Goal: Task Accomplishment & Management: Manage account settings

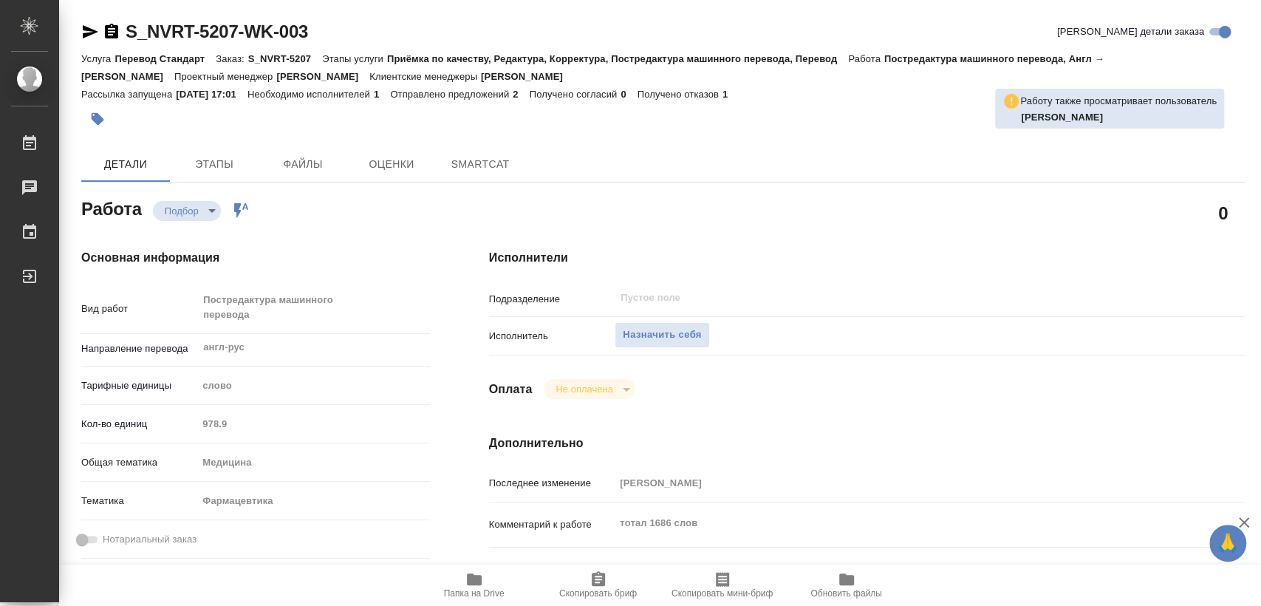
type textarea "x"
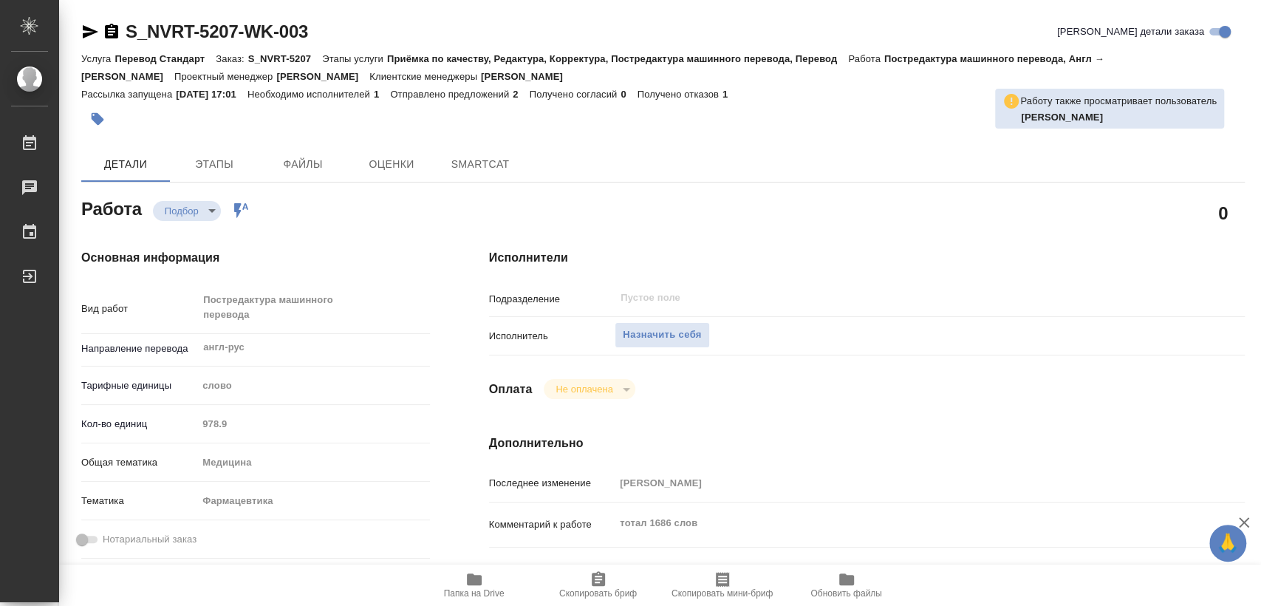
type textarea "x"
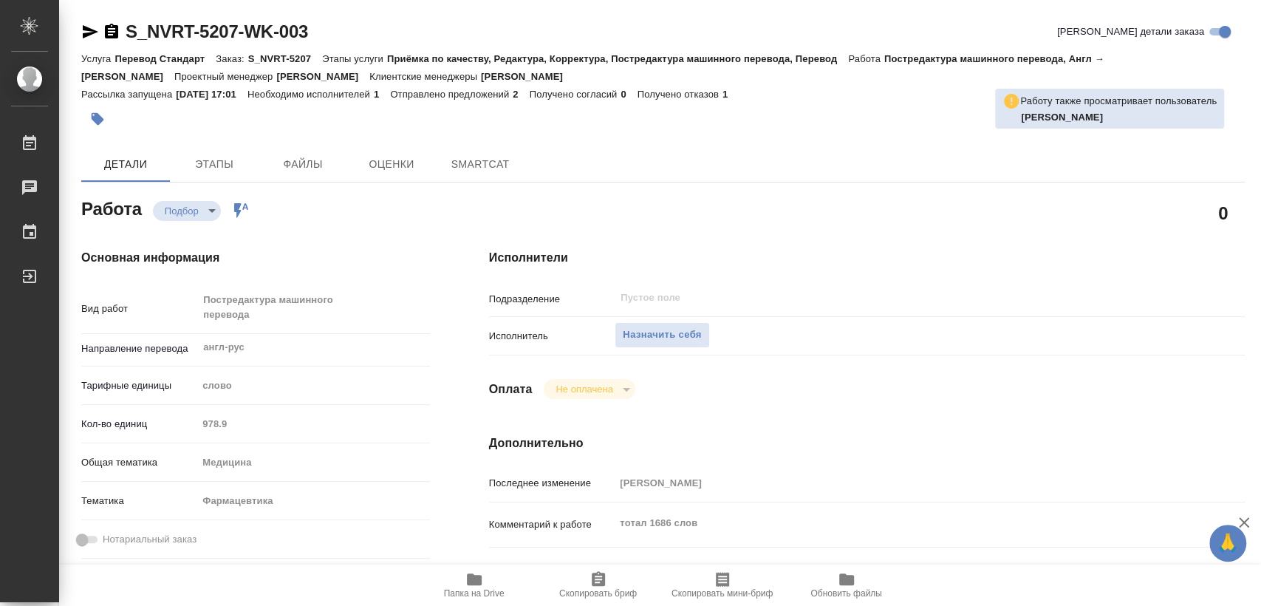
type textarea "x"
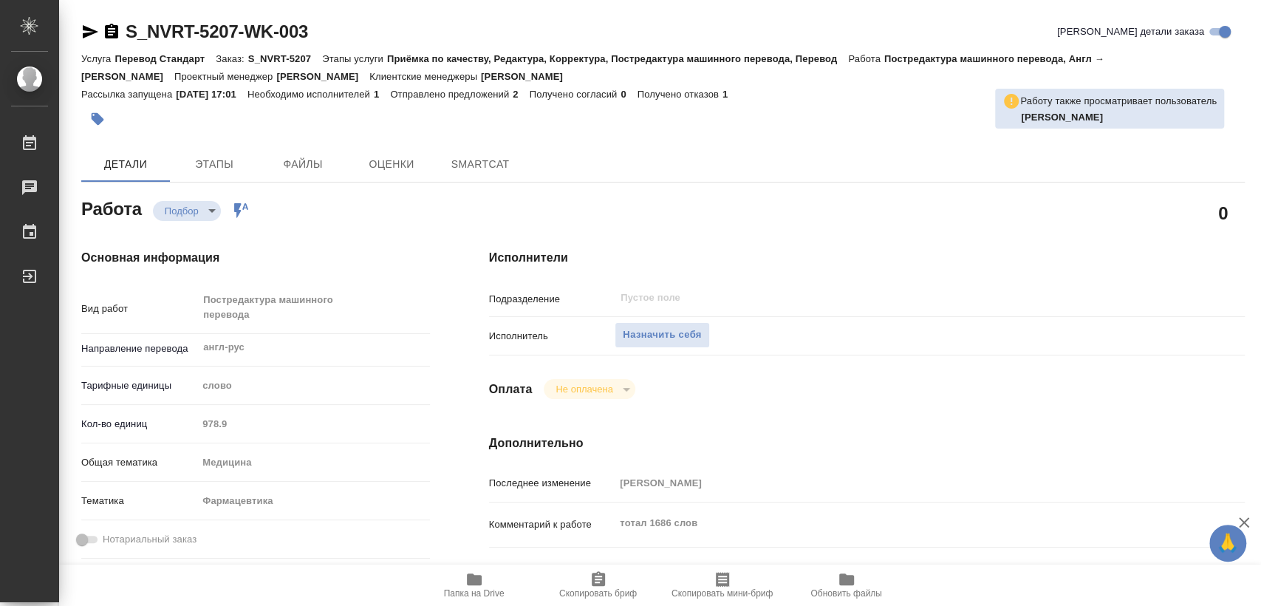
type textarea "x"
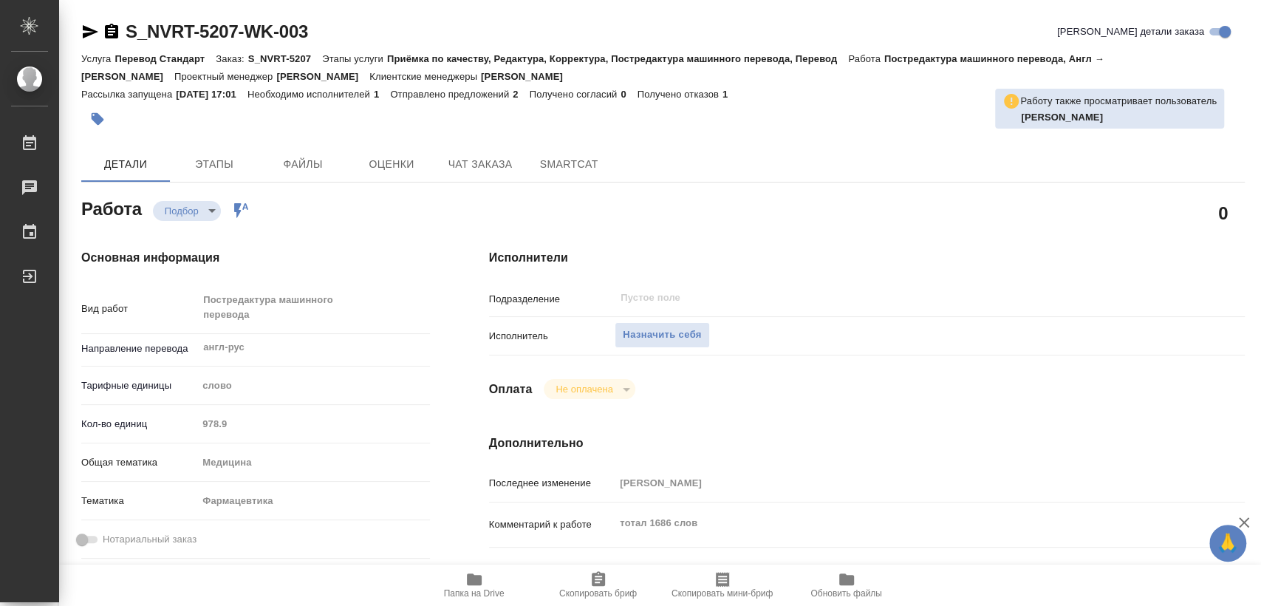
type textarea "x"
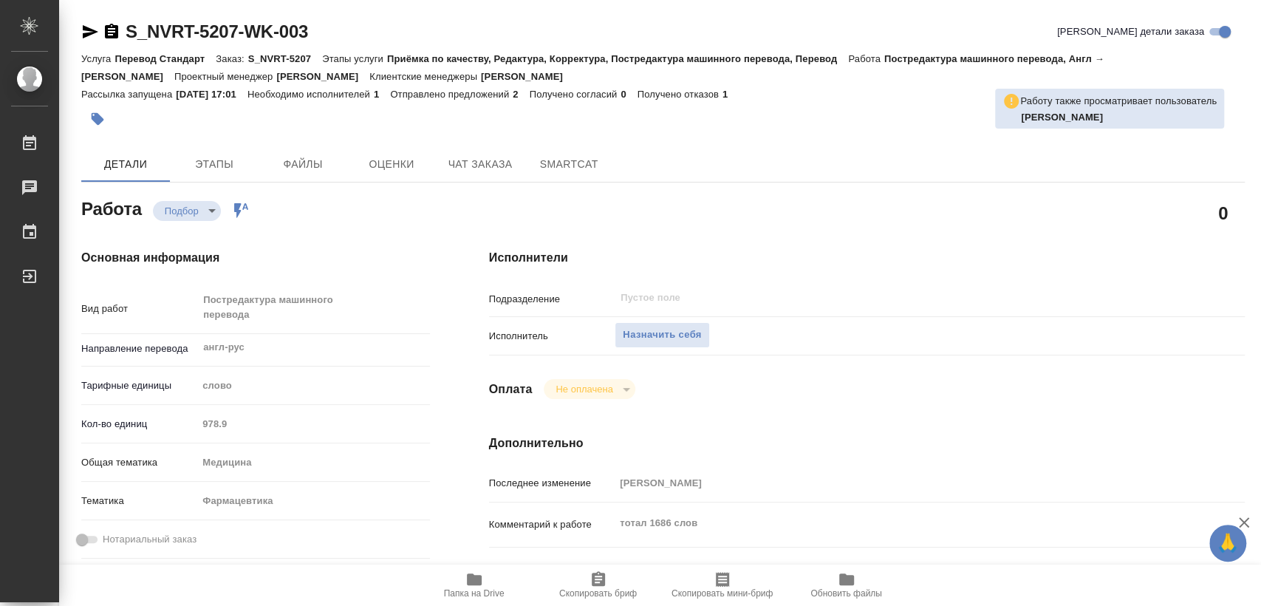
type textarea "x"
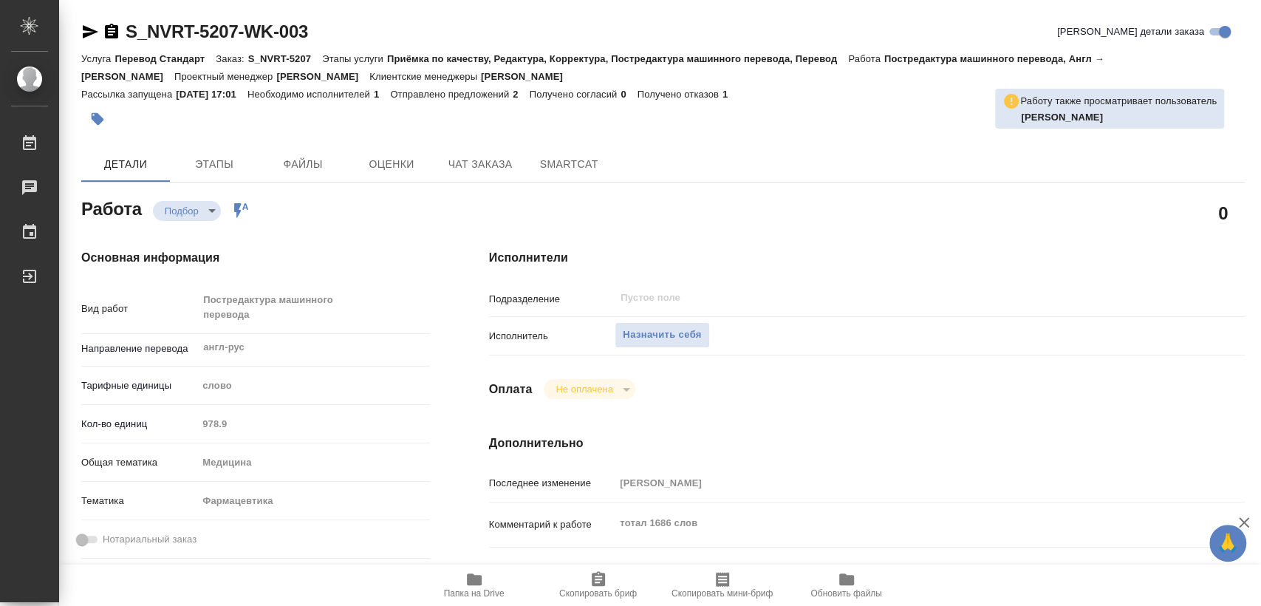
type textarea "x"
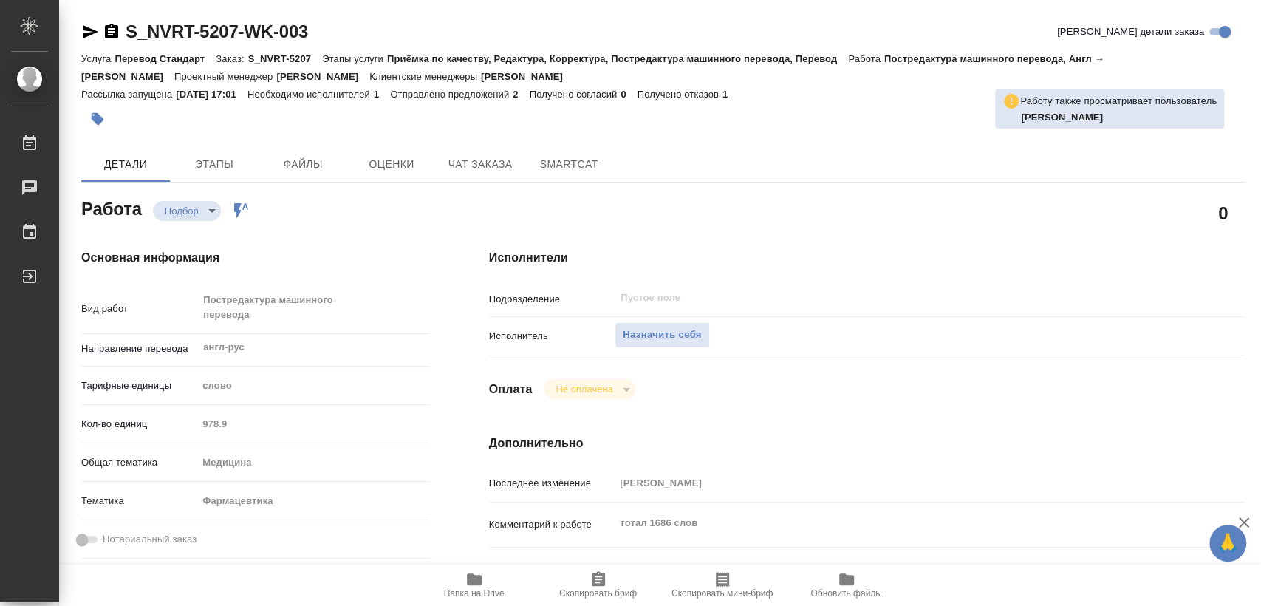
type textarea "x"
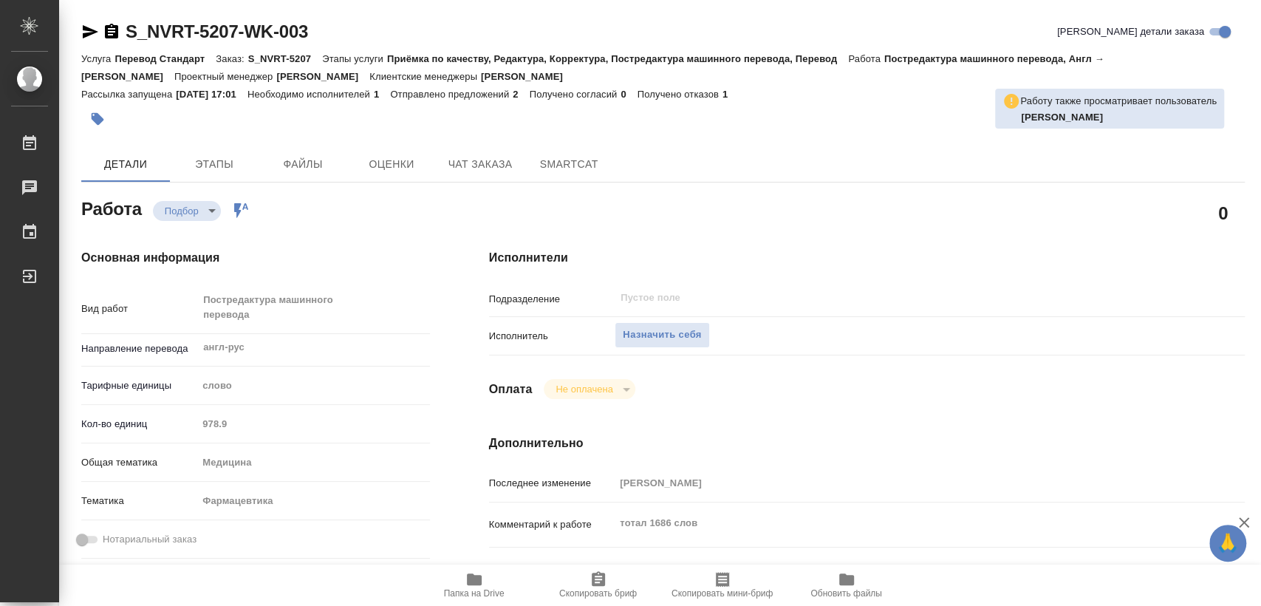
type textarea "x"
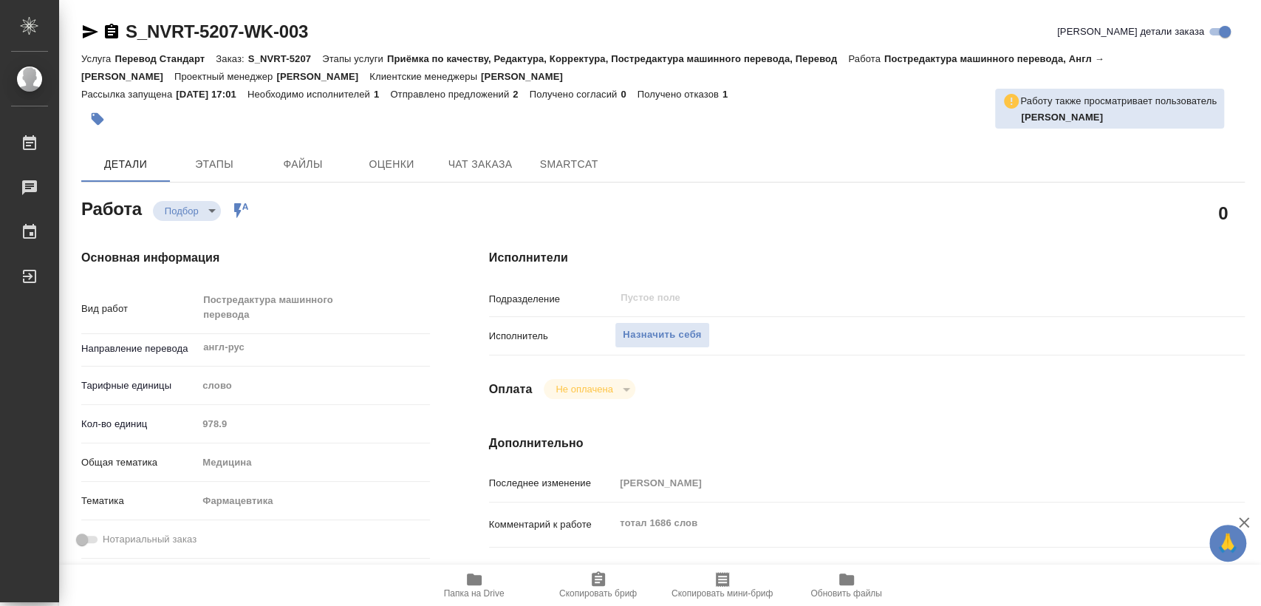
scroll to position [328, 0]
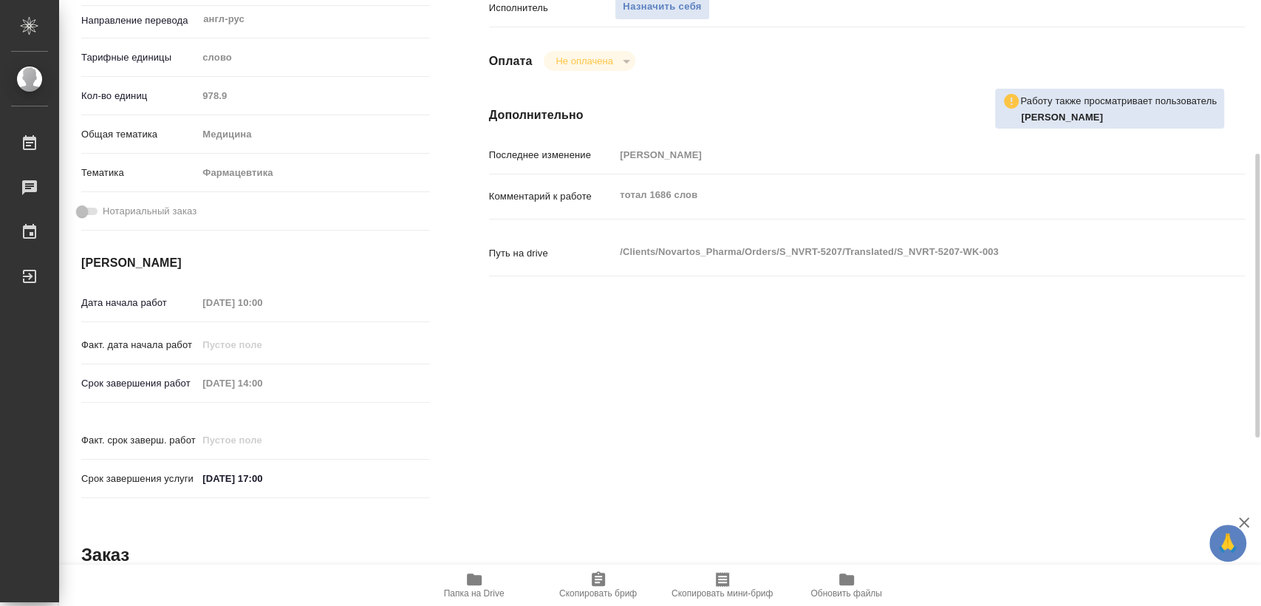
click at [481, 567] on button "Папка на Drive" at bounding box center [474, 584] width 124 height 41
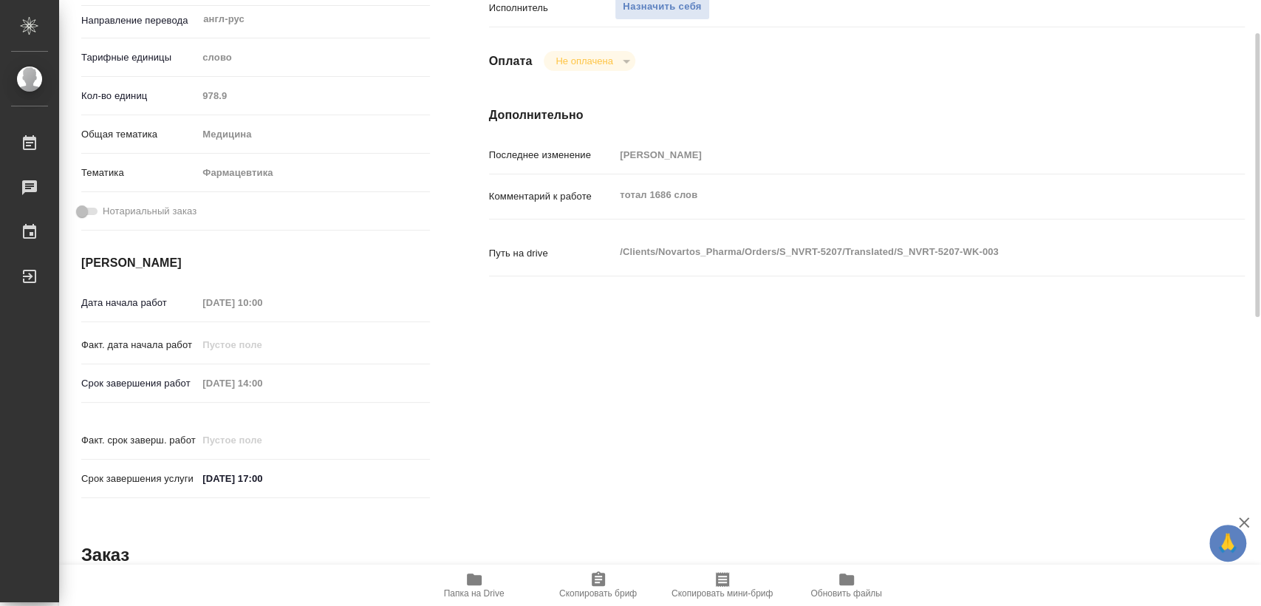
scroll to position [0, 0]
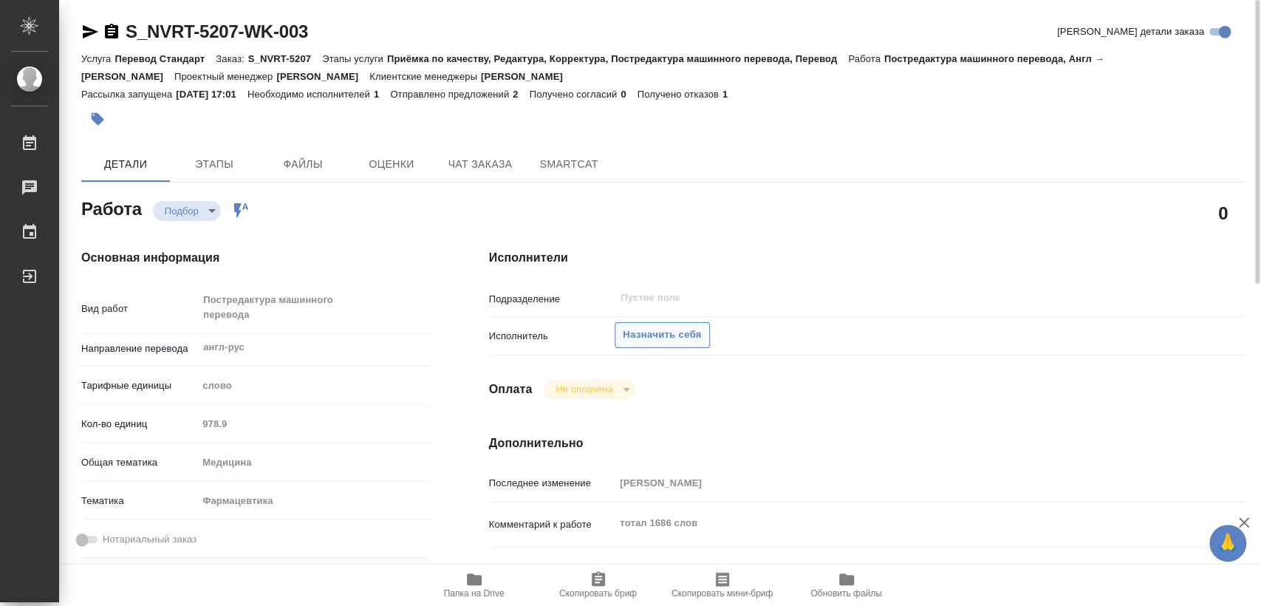
click at [658, 339] on span "Назначить себя" at bounding box center [662, 334] width 78 height 17
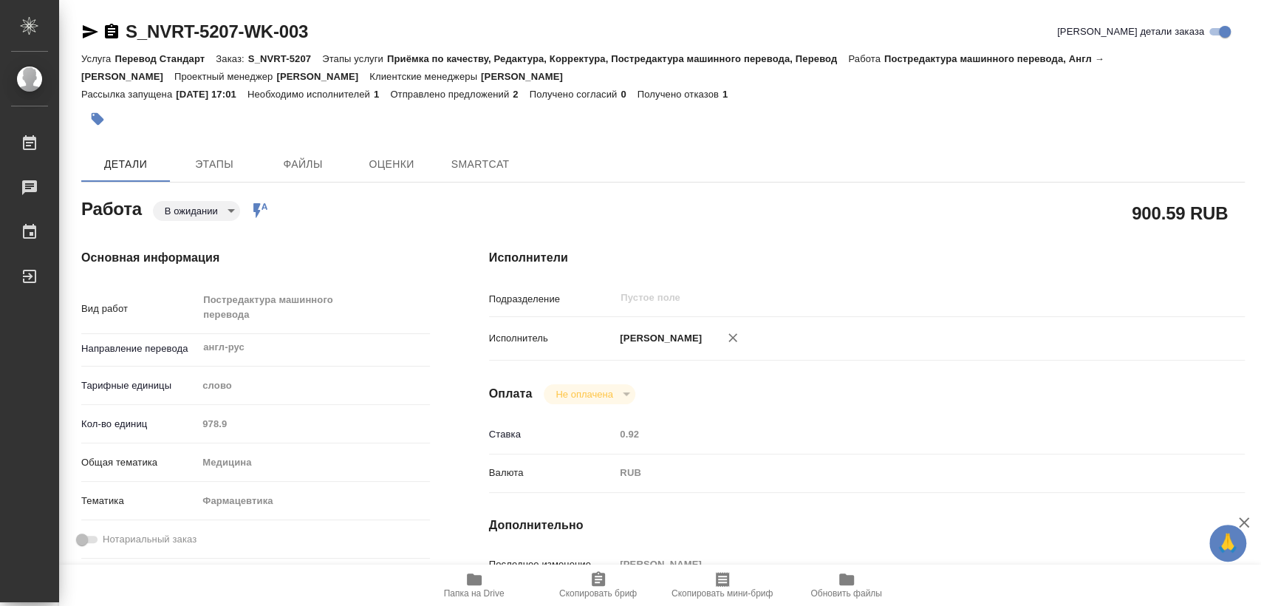
type textarea "x"
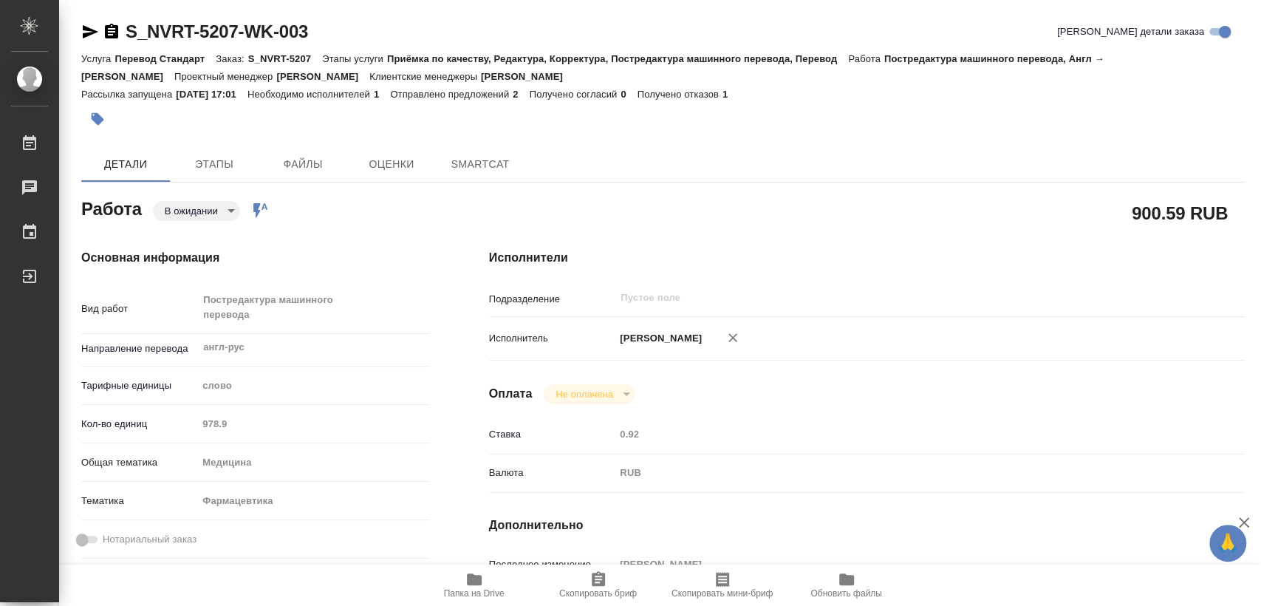
type textarea "x"
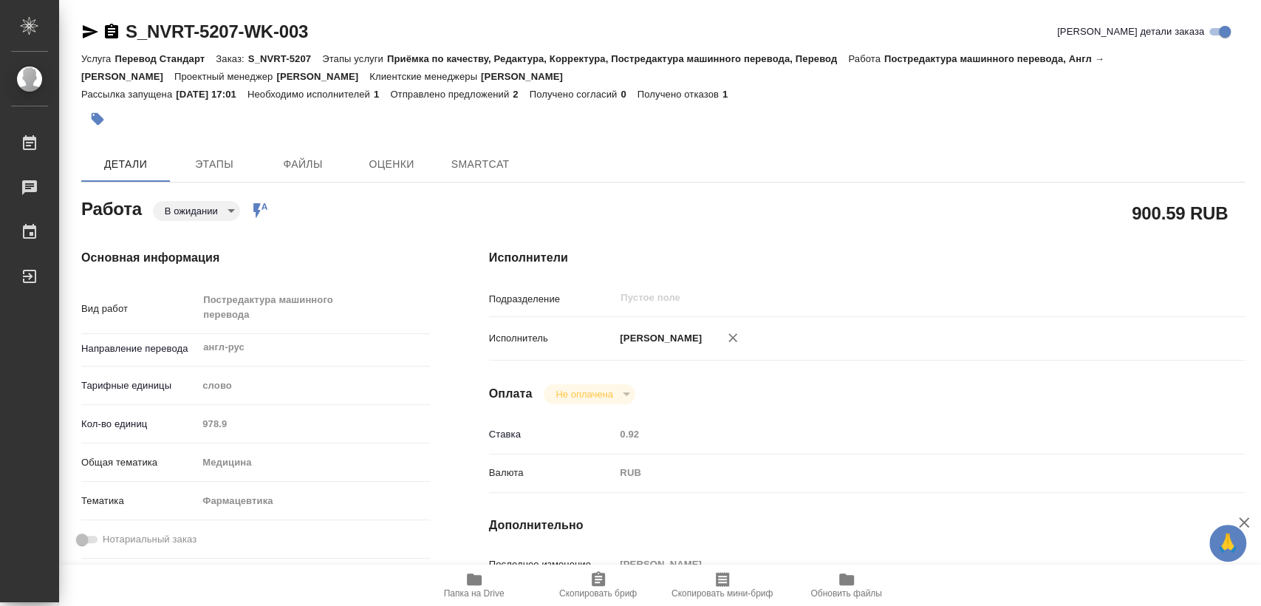
type textarea "x"
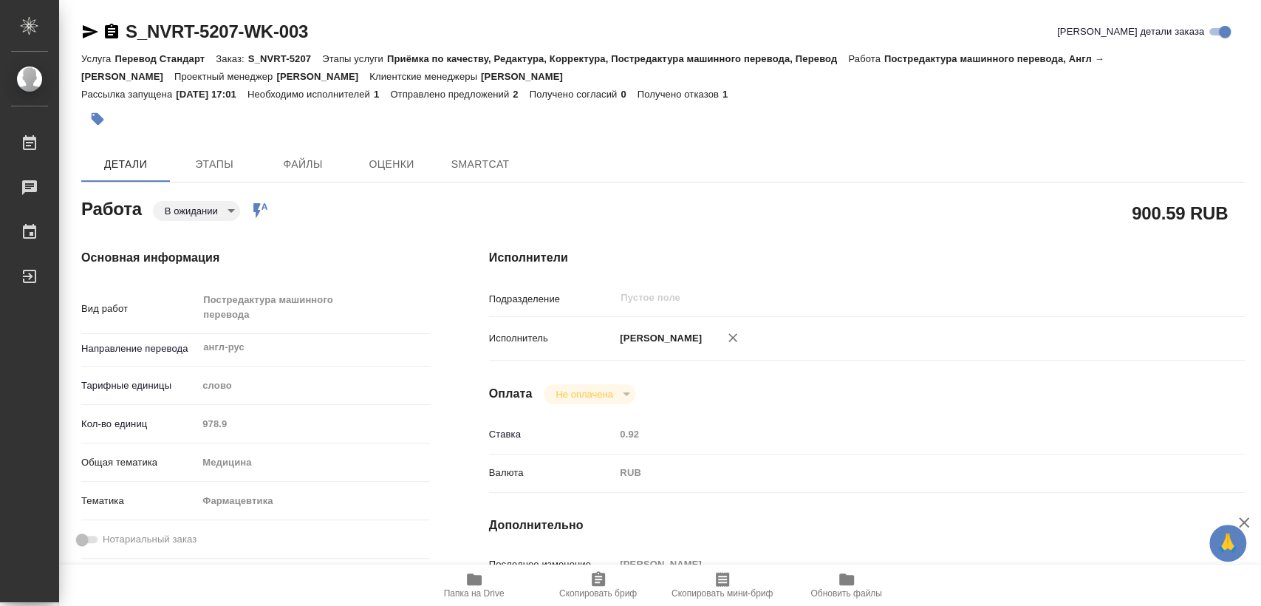
type textarea "x"
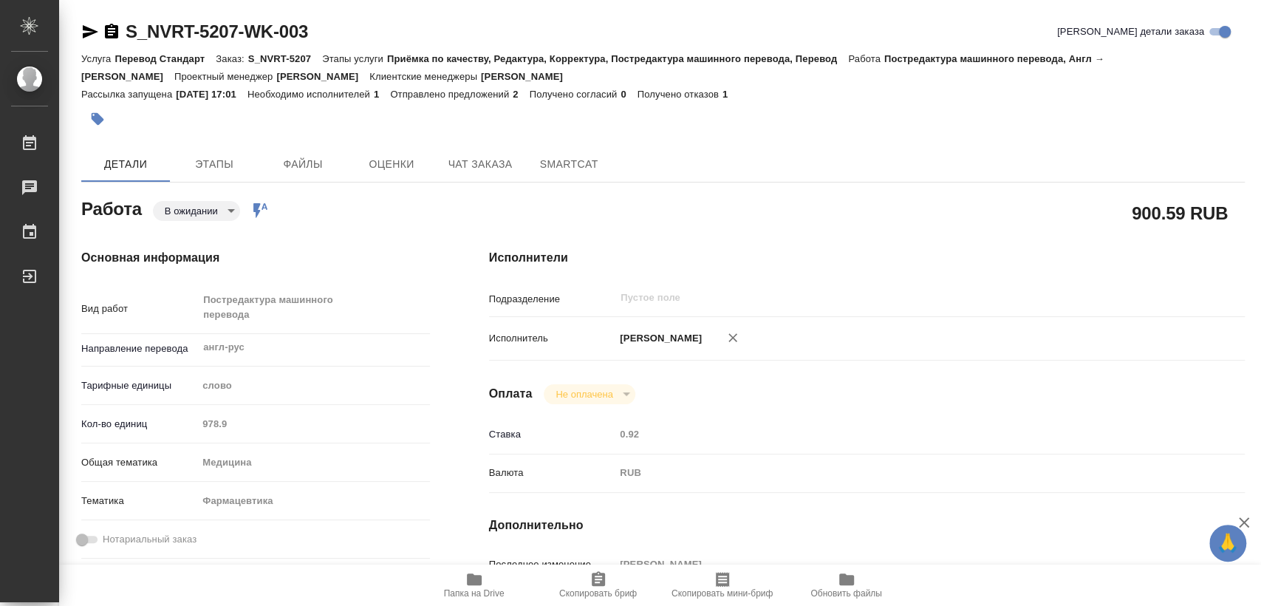
type textarea "x"
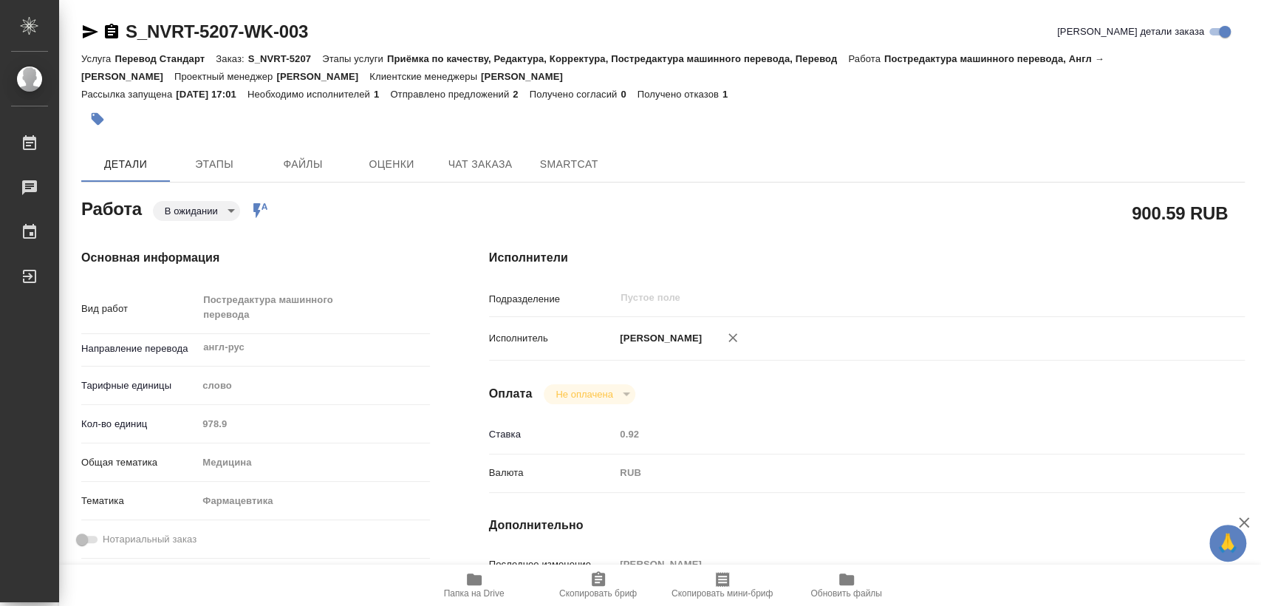
type textarea "x"
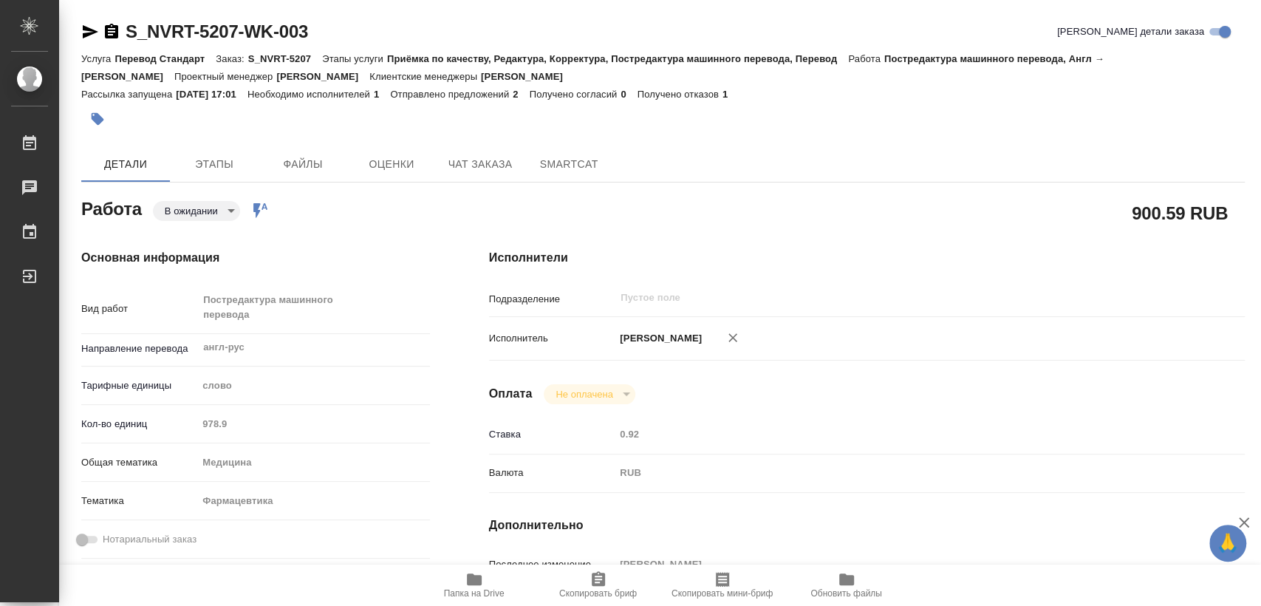
type textarea "x"
